Goal: Information Seeking & Learning: Learn about a topic

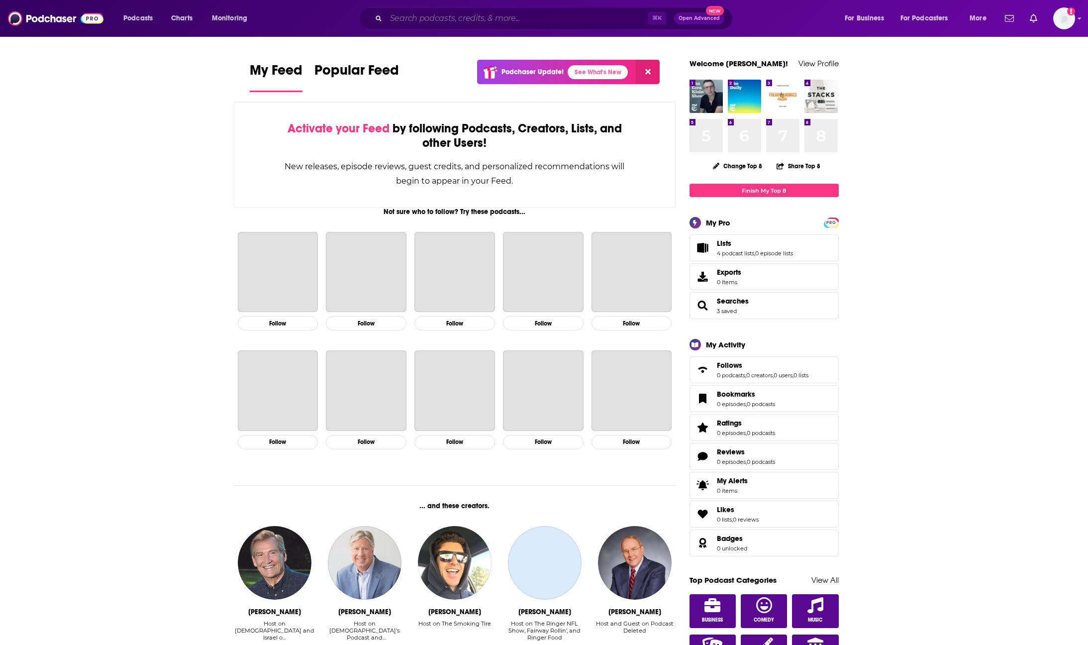
click at [608, 17] on input "Search podcasts, credits, & more..." at bounding box center [517, 18] width 262 height 16
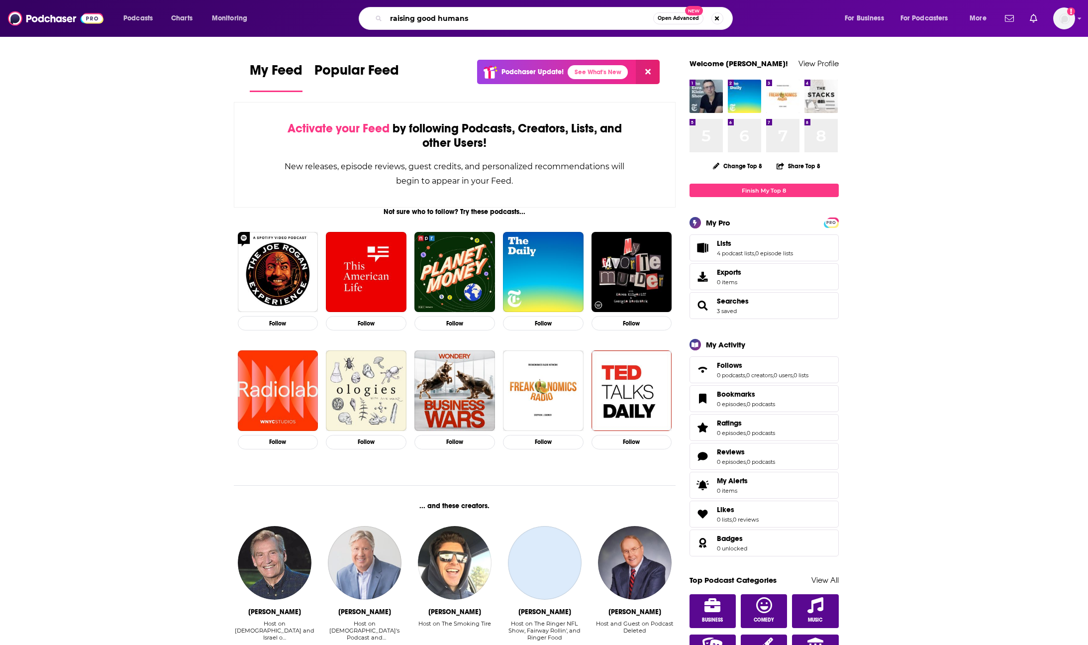
type input "raising good humans"
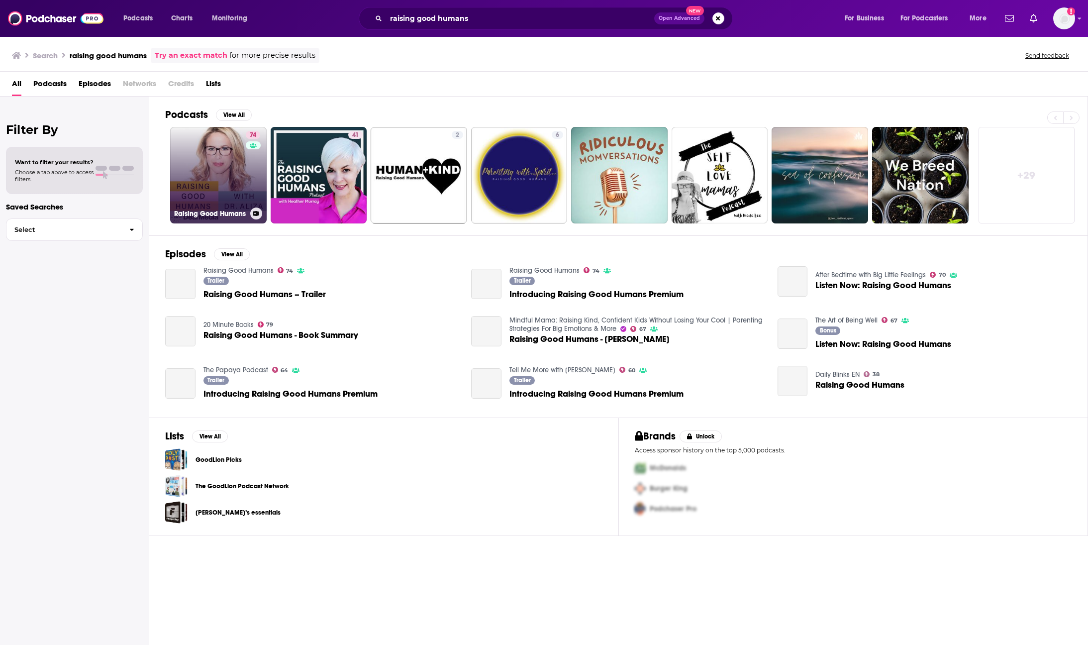
click at [226, 194] on link "74 Raising Good Humans" at bounding box center [218, 175] width 97 height 97
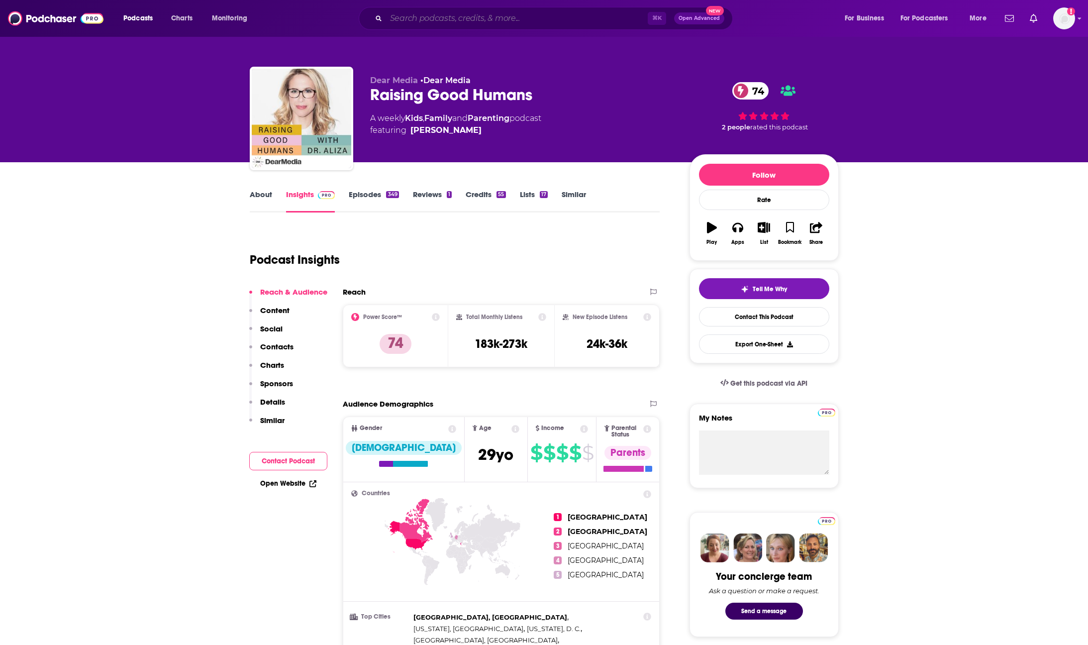
click at [544, 15] on input "Search podcasts, credits, & more..." at bounding box center [517, 18] width 262 height 16
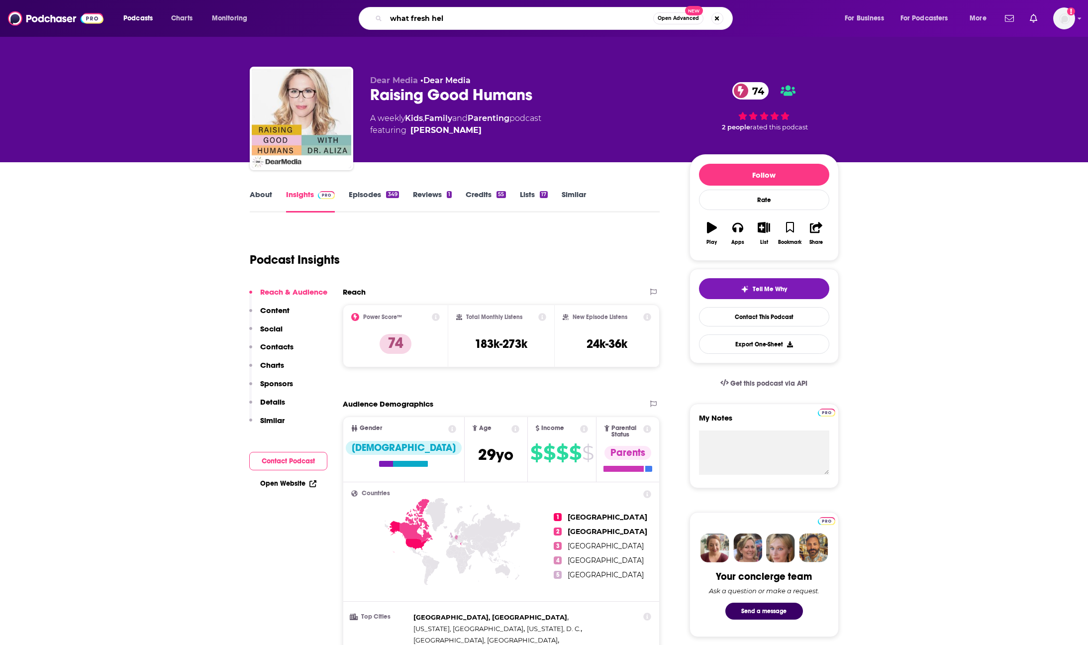
type input "what fresh hell"
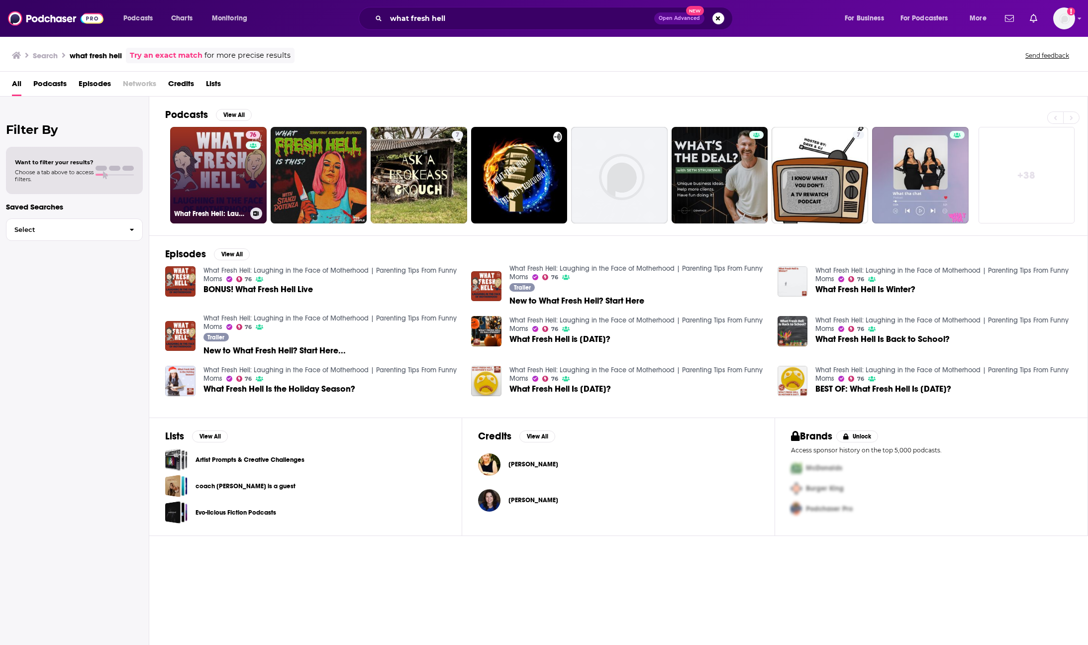
click at [191, 157] on link "76 What Fresh Hell: Laughing in the Face of Motherhood | Parenting Tips From Fu…" at bounding box center [218, 175] width 97 height 97
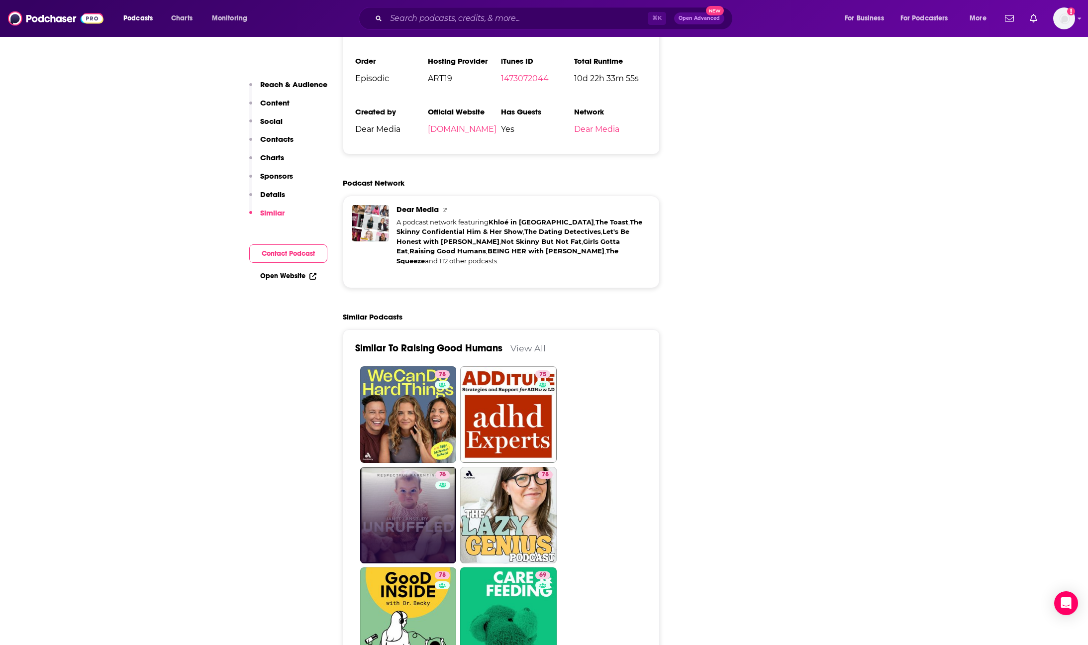
scroll to position [1814, 0]
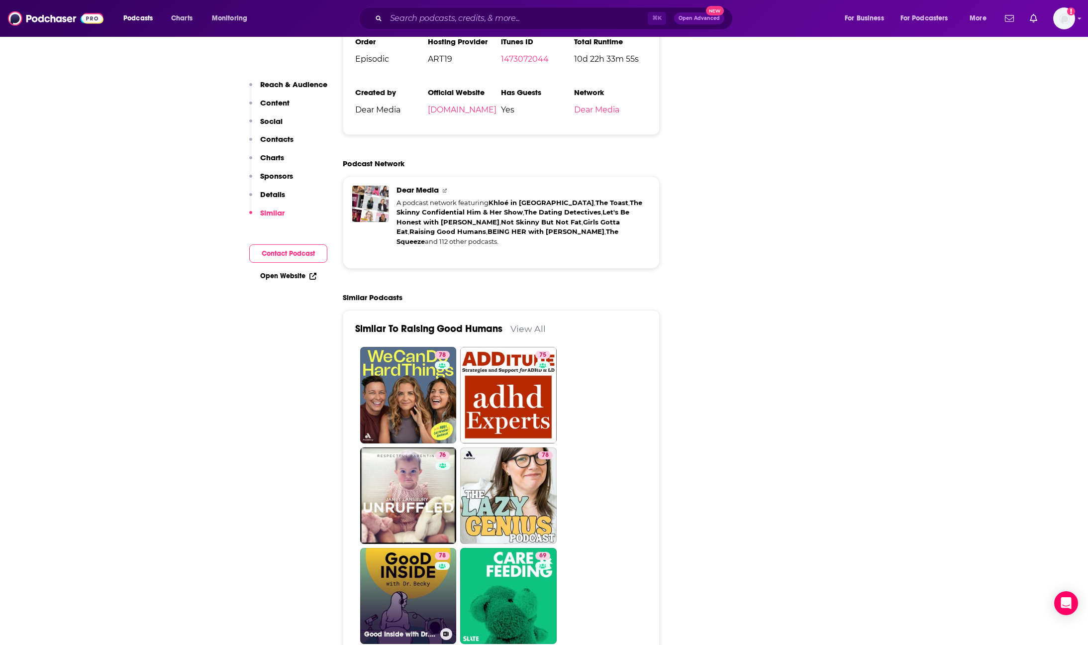
click at [404, 548] on link "78 Good Inside with Dr. Becky" at bounding box center [408, 596] width 97 height 97
type input "https://www.podchaser.com/podcasts/good-inside-with-dr-becky-1812329"
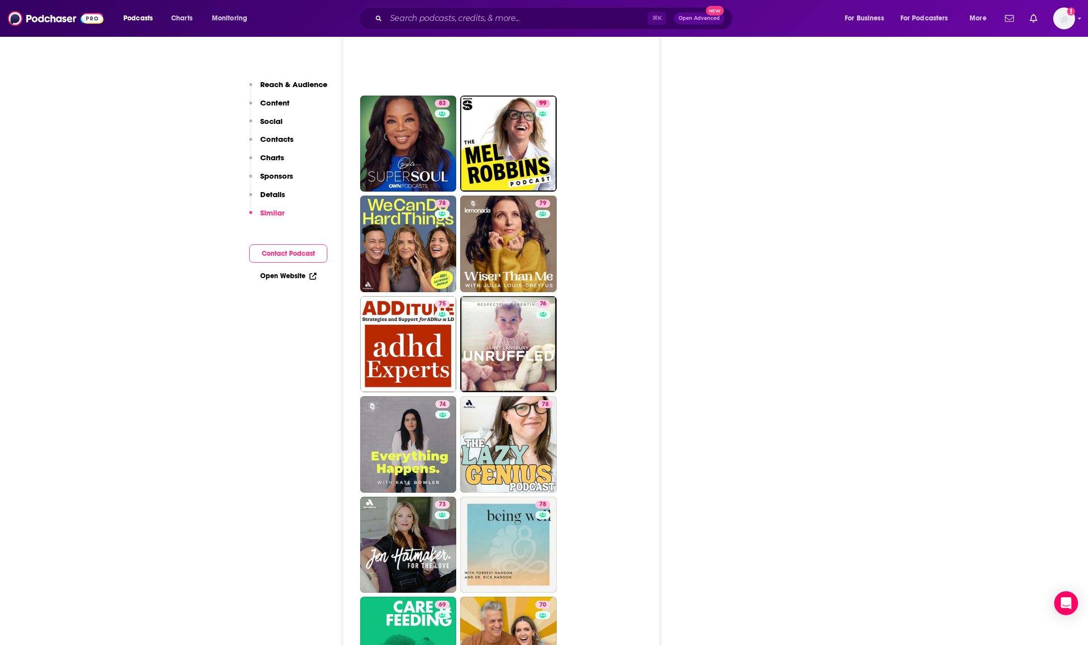
scroll to position [2215, 0]
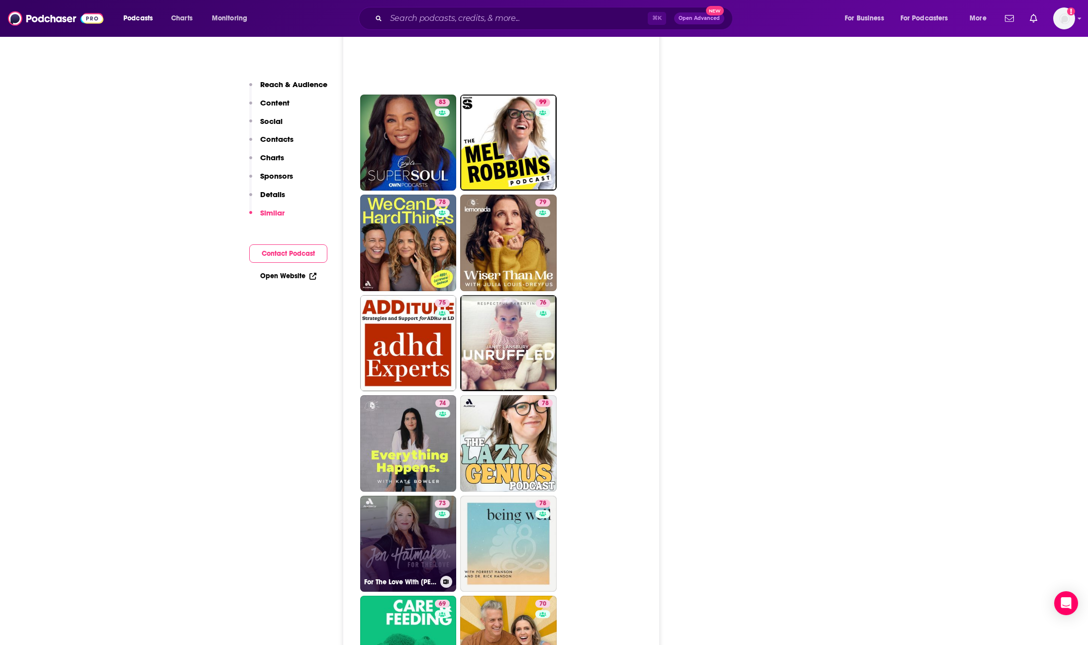
click at [416, 499] on link "73 For The Love With Jen Hatmaker Podcast" at bounding box center [408, 543] width 97 height 97
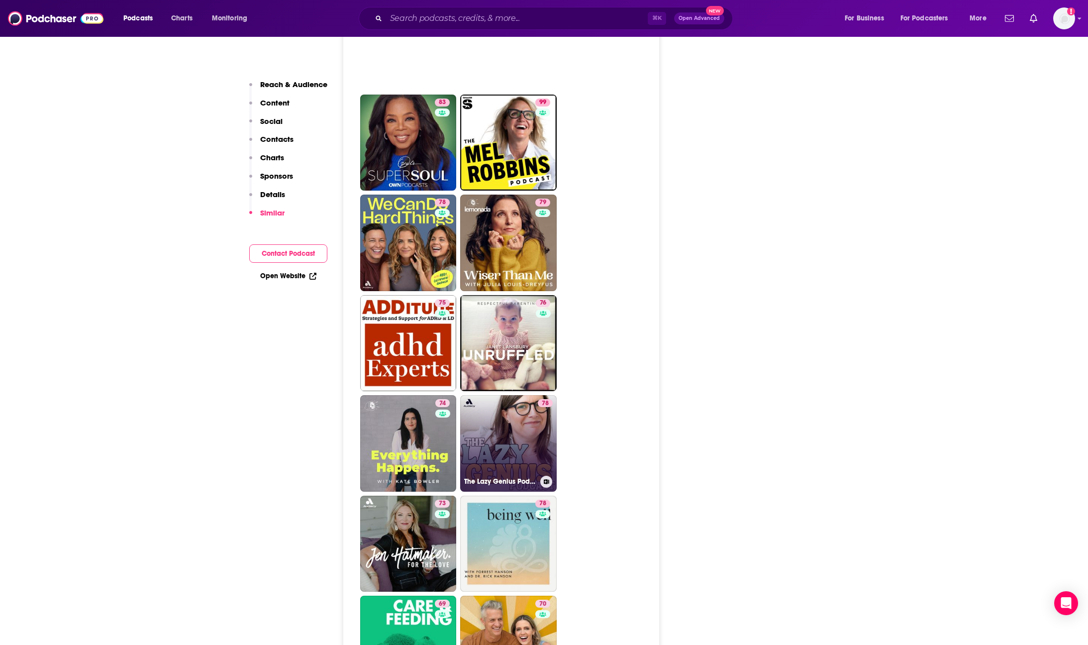
click at [504, 395] on link "78 The Lazy Genius Podcast" at bounding box center [508, 443] width 97 height 97
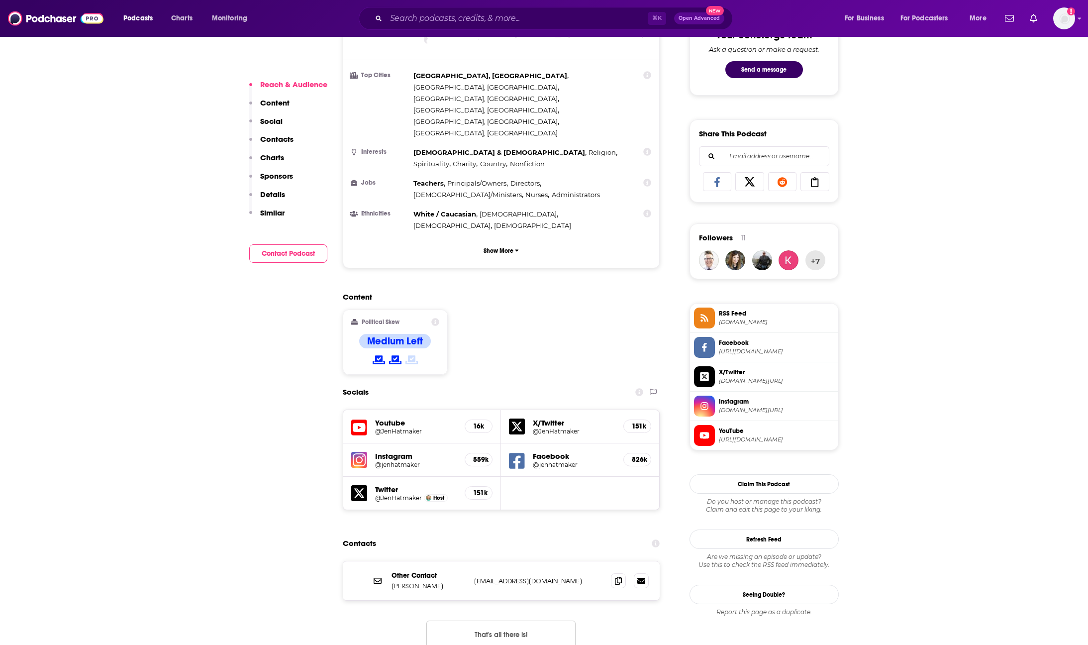
scroll to position [603, 0]
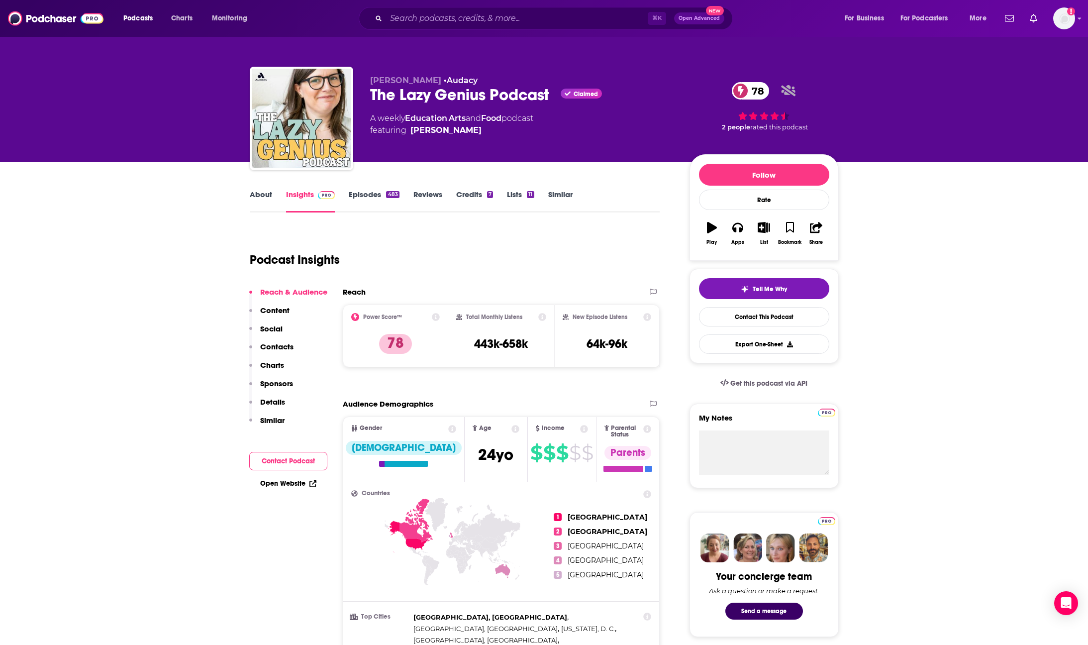
click at [270, 192] on link "About" at bounding box center [261, 201] width 22 height 23
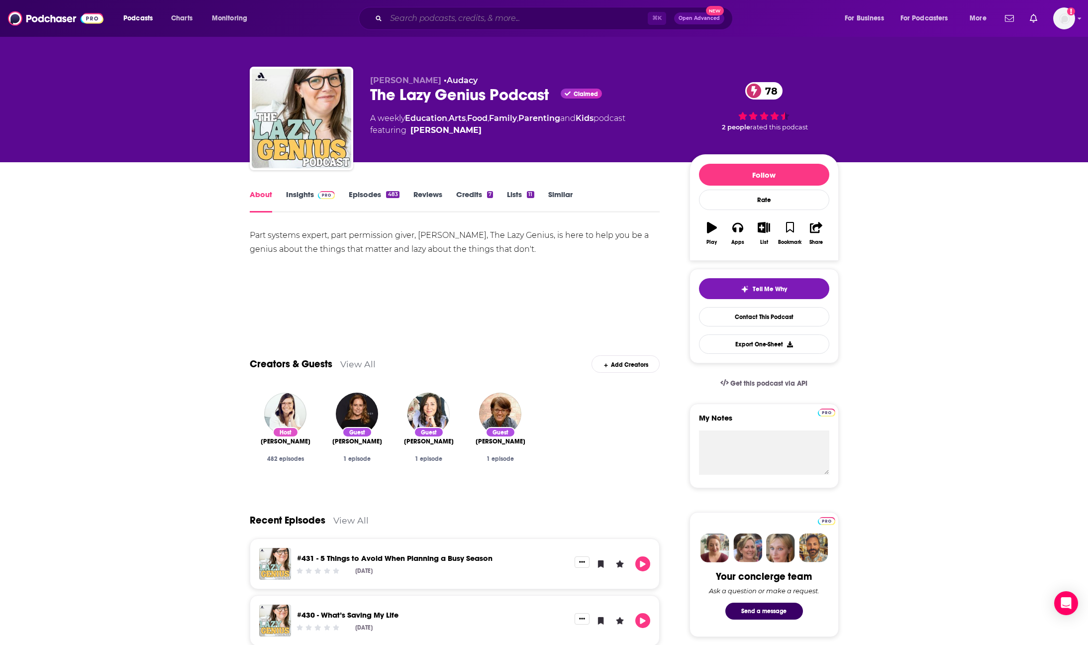
click at [438, 19] on input "Search podcasts, credits, & more..." at bounding box center [517, 18] width 262 height 16
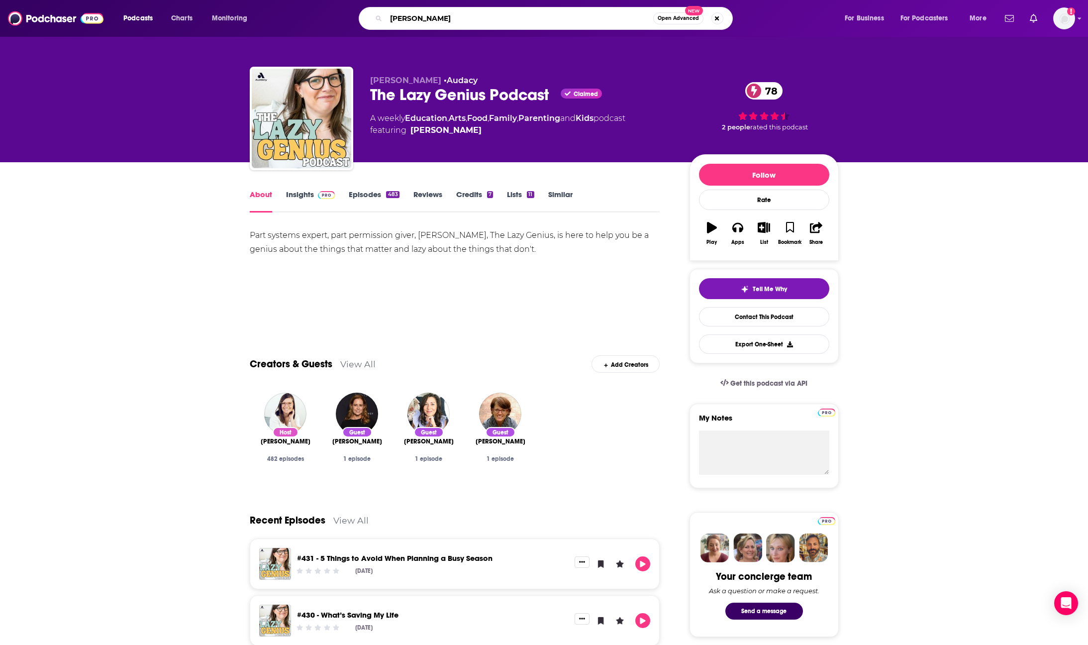
type input "jameela jamil"
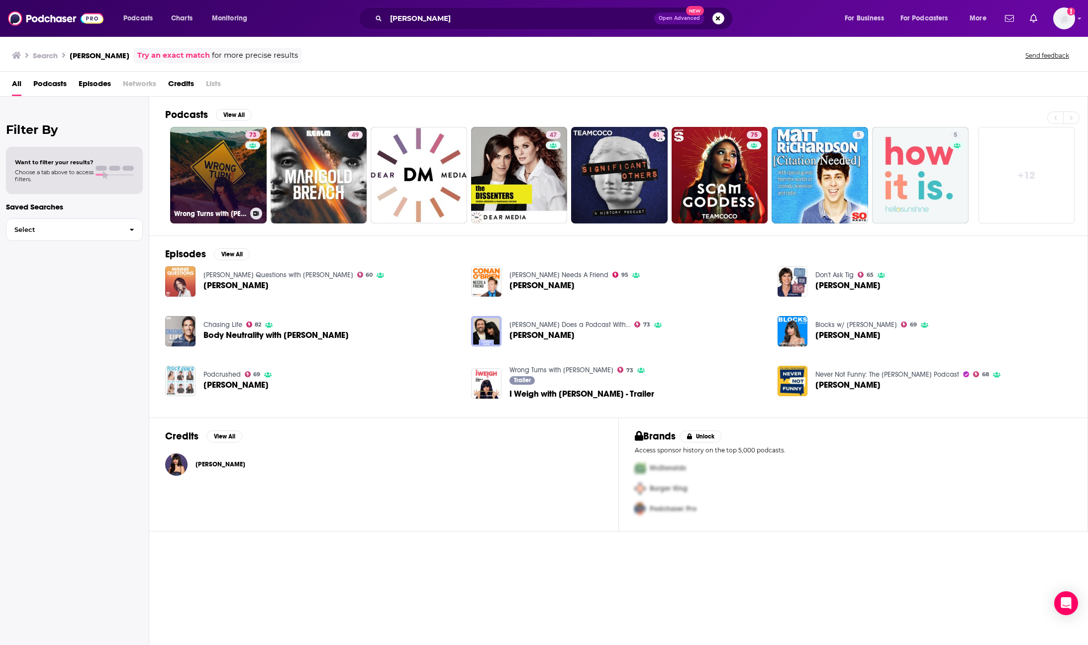
click at [212, 152] on link "73 Wrong Turns with Jameela Jamil" at bounding box center [218, 175] width 97 height 97
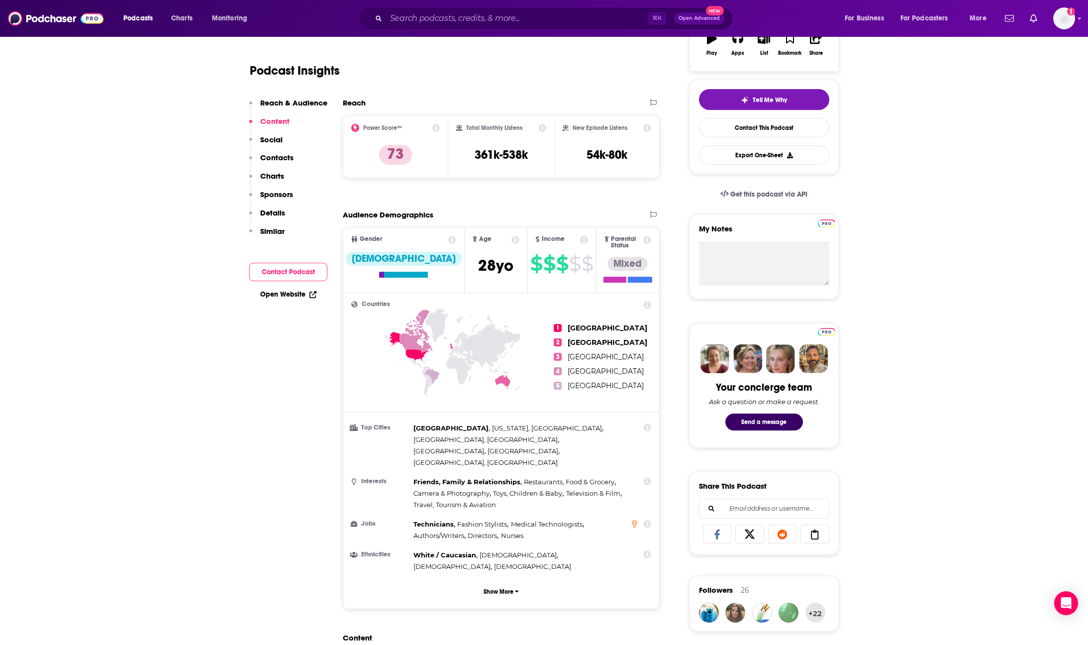
scroll to position [138, 0]
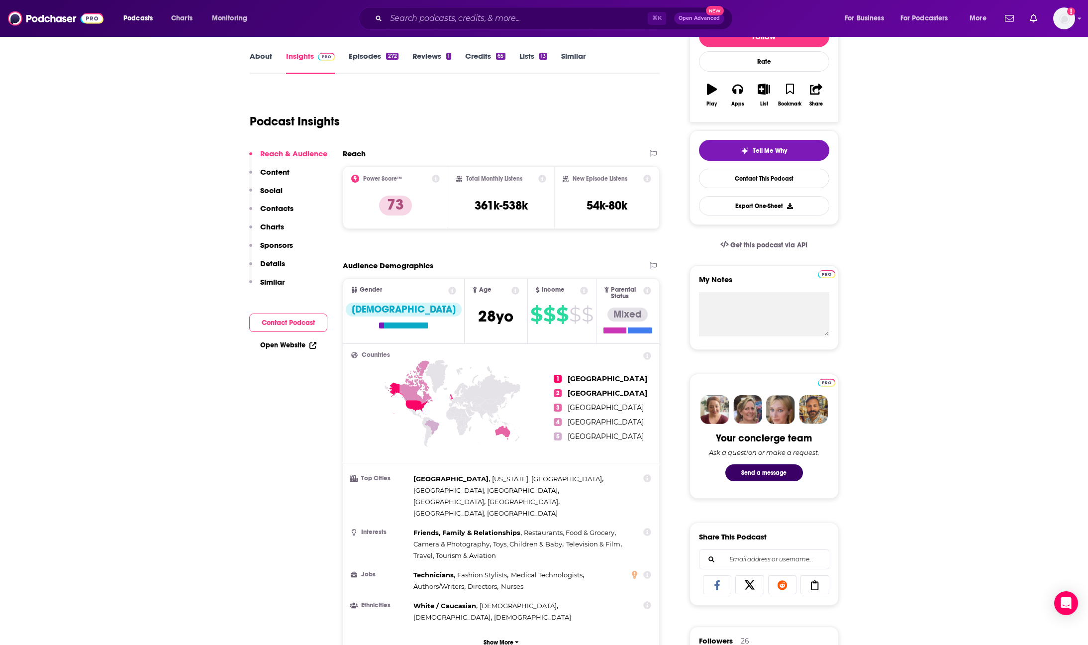
click at [381, 54] on link "Episodes 272" at bounding box center [373, 62] width 49 height 23
